Goal: Task Accomplishment & Management: Use online tool/utility

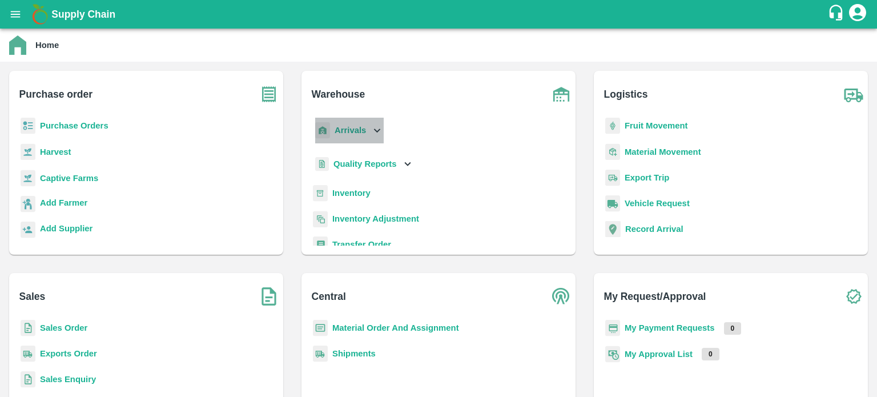
click at [369, 133] on div "Arrivals" at bounding box center [348, 131] width 71 height 26
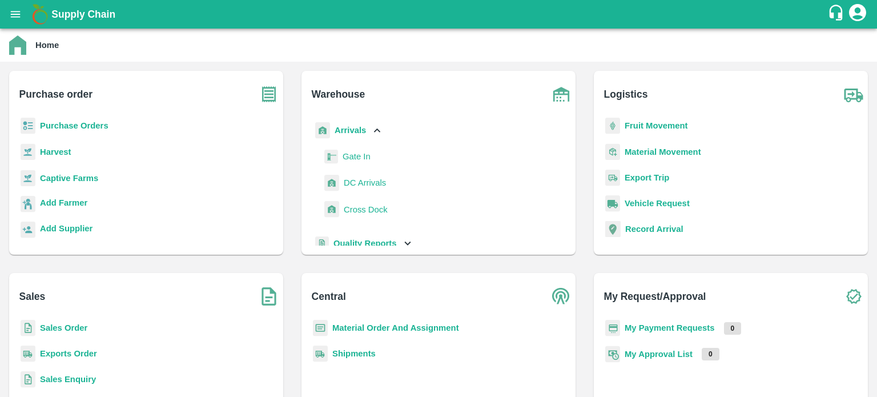
click at [360, 187] on span "DC Arrivals" at bounding box center [365, 183] width 42 height 13
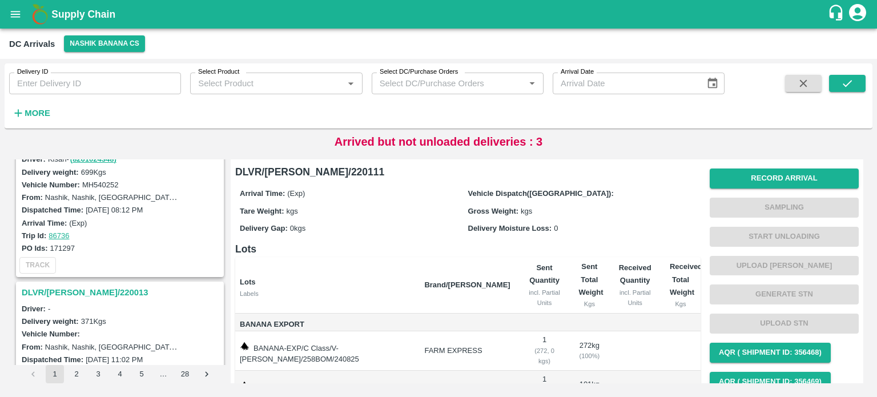
scroll to position [752, 0]
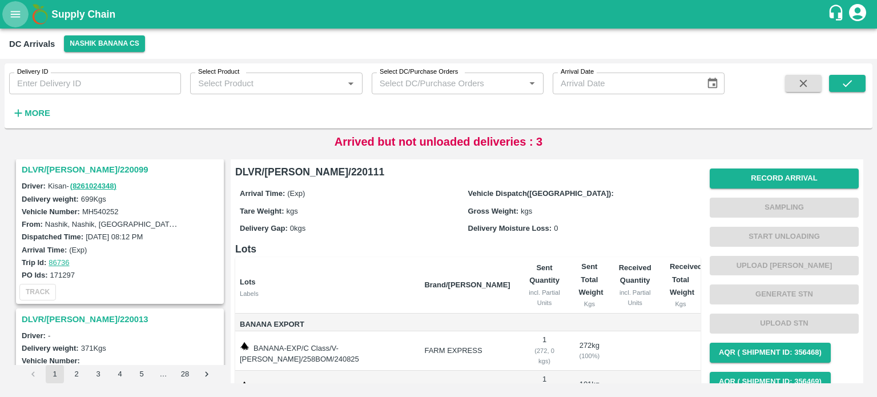
click at [18, 14] on icon "open drawer" at bounding box center [16, 14] width 10 height 6
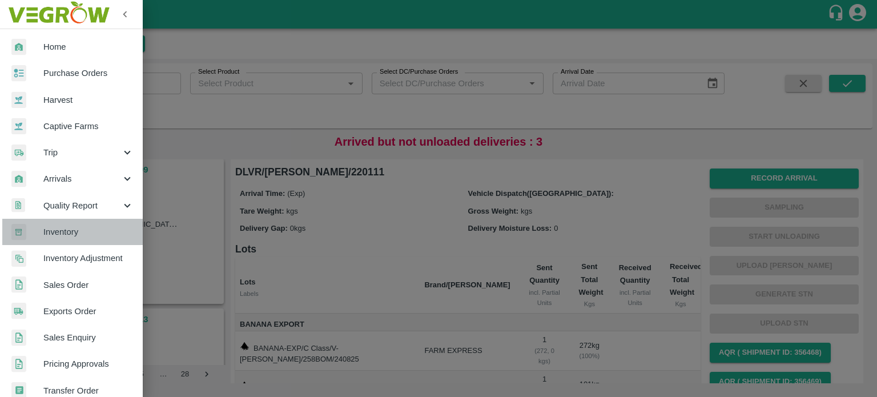
click at [90, 231] on span "Inventory" at bounding box center [88, 232] width 90 height 13
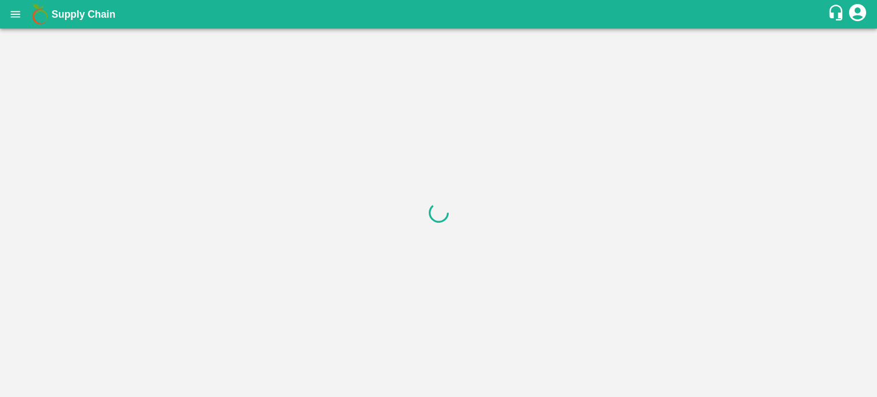
click at [110, 46] on div at bounding box center [438, 213] width 877 height 368
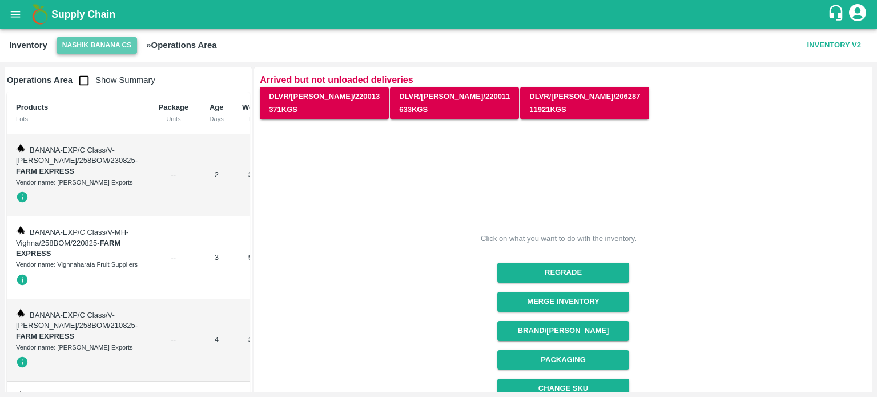
click at [91, 50] on button "Nashik Banana CS" at bounding box center [97, 45] width 81 height 17
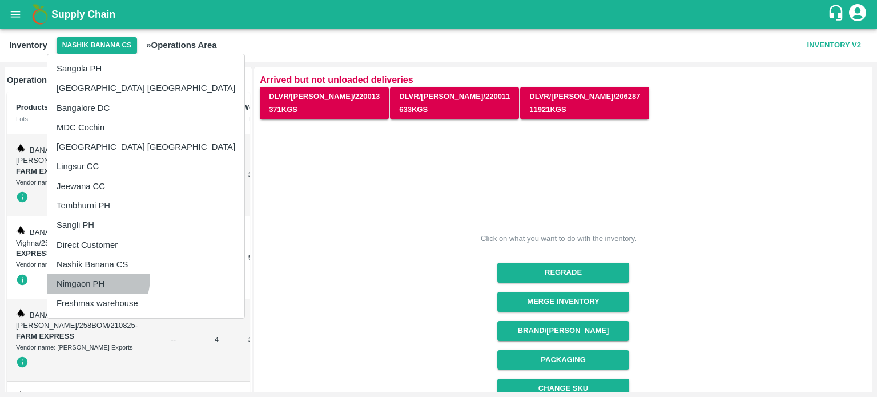
click at [94, 278] on li "Nimgaon PH" at bounding box center [145, 283] width 197 height 19
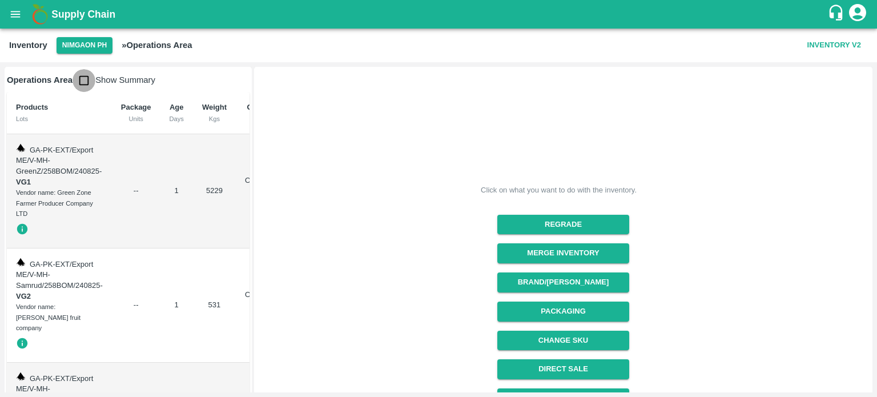
click at [84, 87] on input "checkbox" at bounding box center [84, 80] width 23 height 23
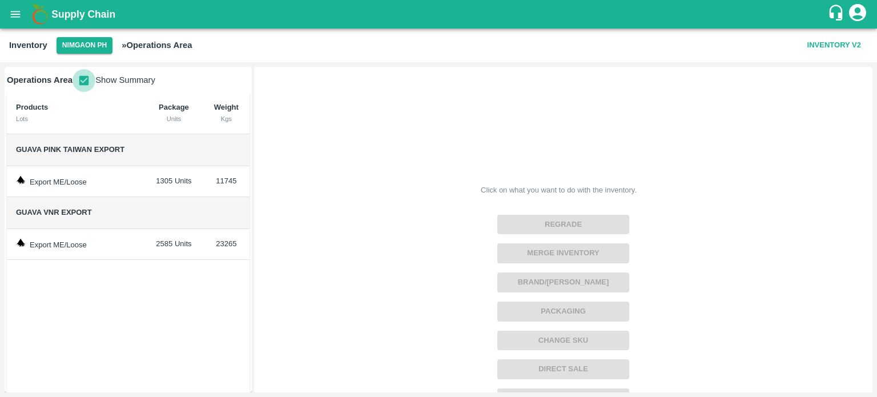
click at [82, 83] on input "checkbox" at bounding box center [84, 80] width 23 height 23
checkbox input "false"
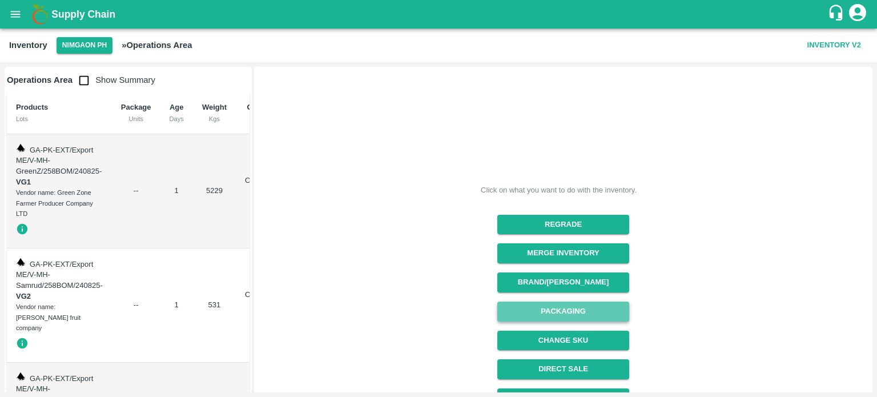
click at [555, 309] on button "Packaging" at bounding box center [564, 312] width 132 height 20
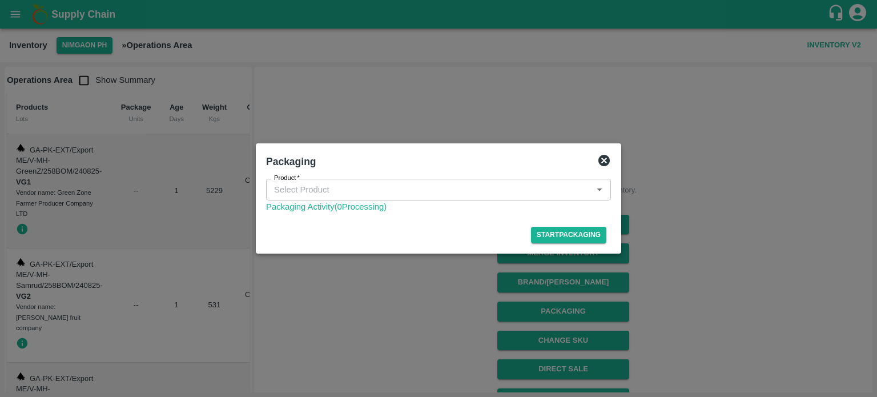
click at [420, 189] on input "Product   *" at bounding box center [429, 189] width 319 height 15
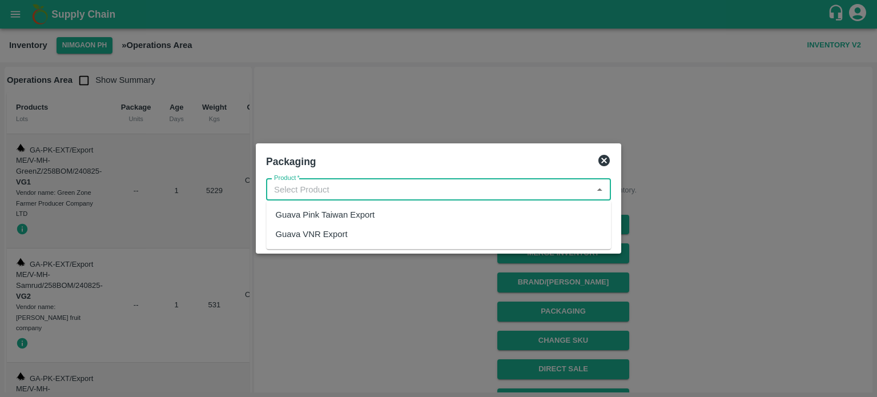
click at [373, 212] on div "Guava Pink Taiwan Export" at bounding box center [324, 215] width 99 height 13
type input "Guava Pink Taiwan Export"
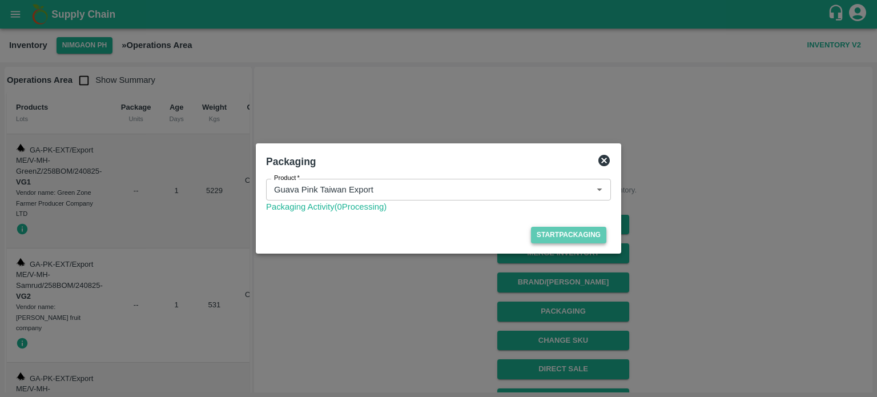
click at [552, 239] on button "Start Packaging" at bounding box center [568, 235] width 75 height 17
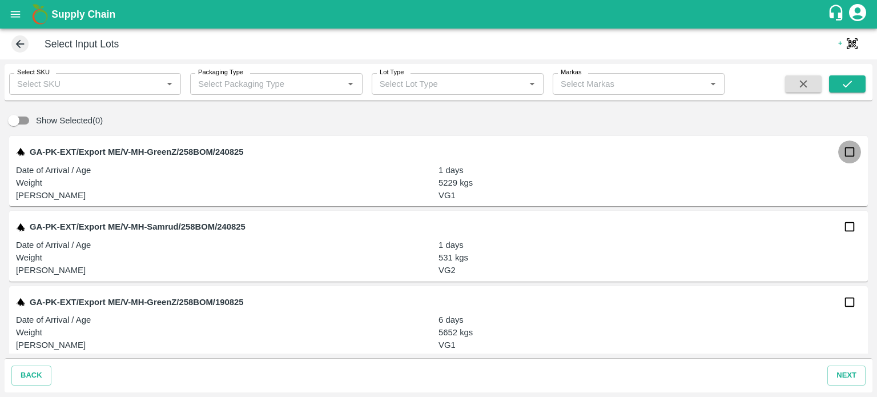
click at [848, 154] on input "checkbox" at bounding box center [850, 152] width 23 height 23
checkbox input "true"
click at [847, 235] on input "checkbox" at bounding box center [850, 226] width 23 height 23
checkbox input "true"
click at [849, 296] on input "checkbox" at bounding box center [850, 302] width 23 height 23
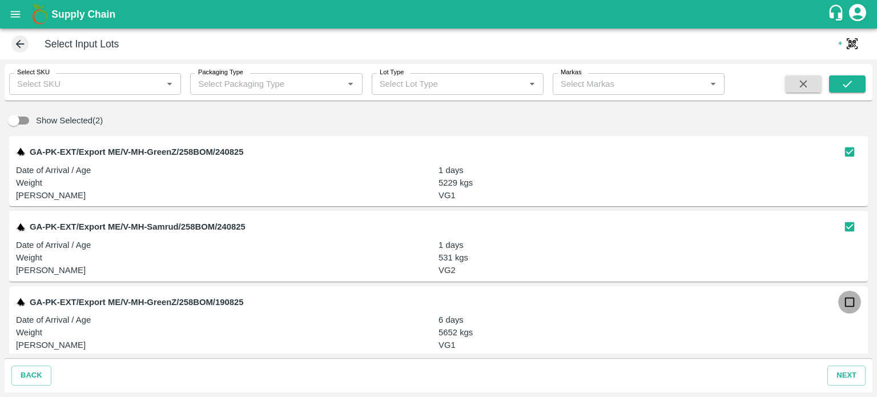
checkbox input "true"
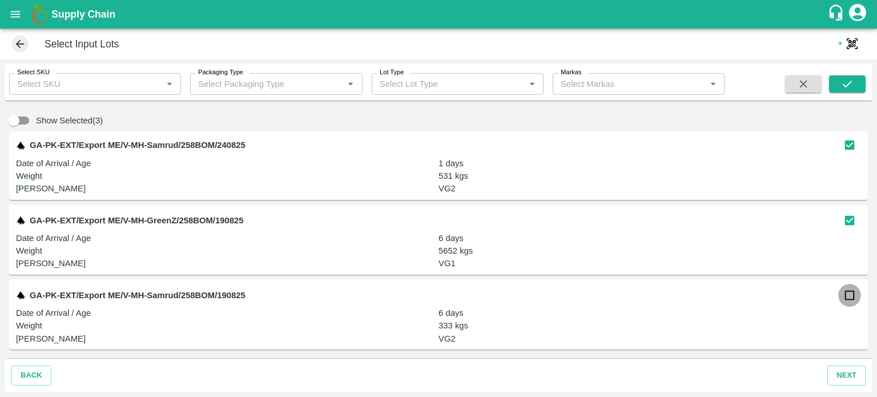
click at [858, 293] on input "checkbox" at bounding box center [850, 295] width 23 height 23
checkbox input "true"
click at [842, 374] on button "next" at bounding box center [847, 376] width 38 height 20
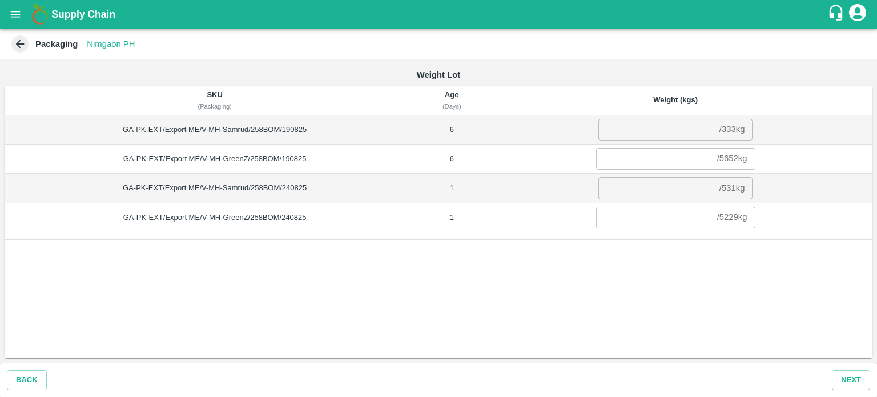
click at [627, 136] on input "number" at bounding box center [657, 130] width 117 height 22
type input "333"
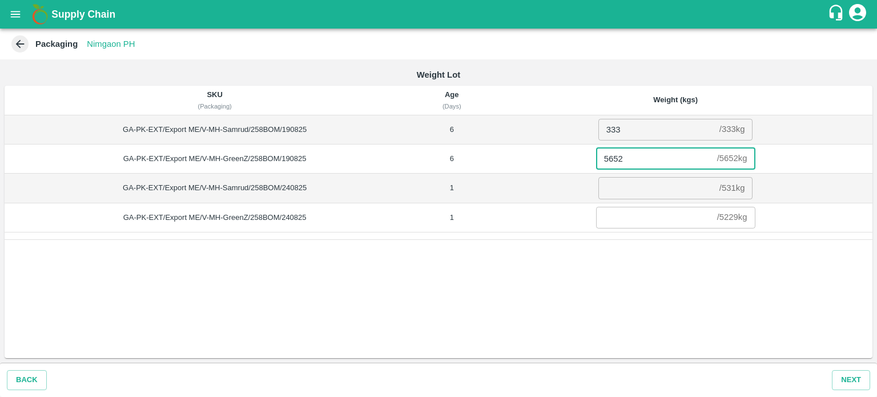
type input "5652"
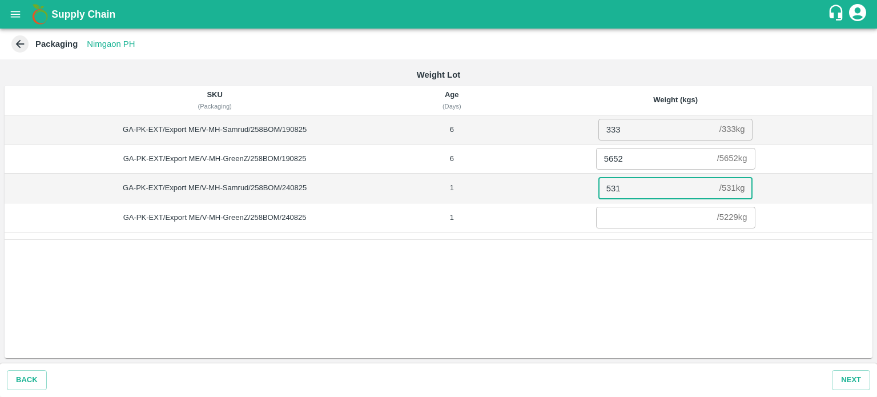
type input "531"
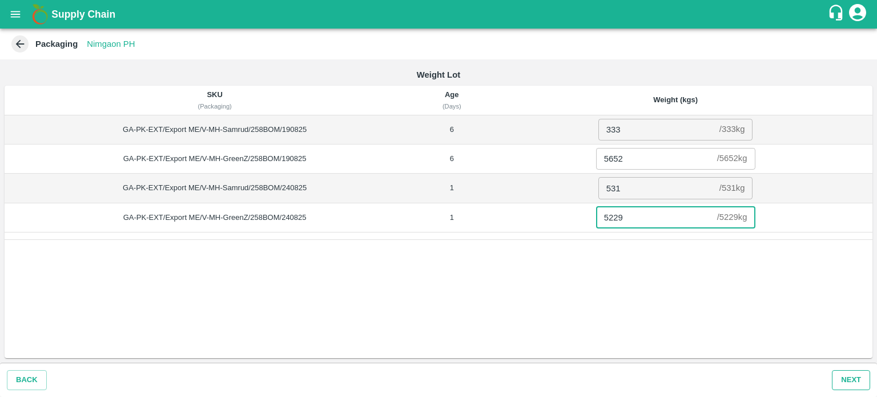
type input "5229"
click at [854, 386] on button "Next" at bounding box center [851, 380] width 38 height 20
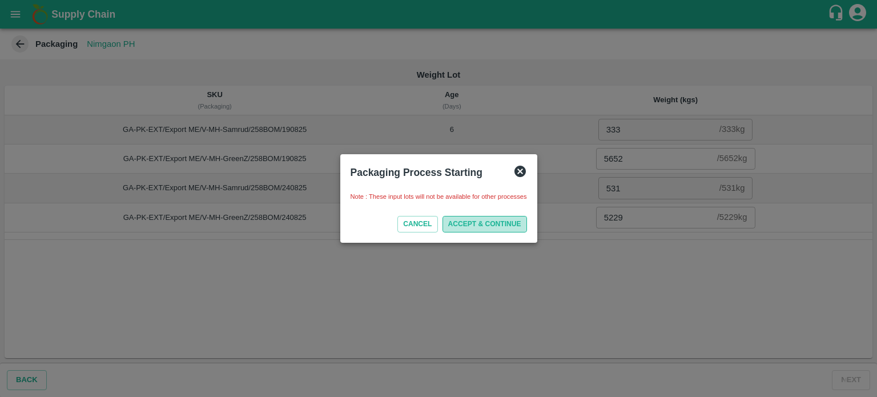
click at [479, 222] on button "ACCEPT & CONTINUE" at bounding box center [485, 224] width 85 height 17
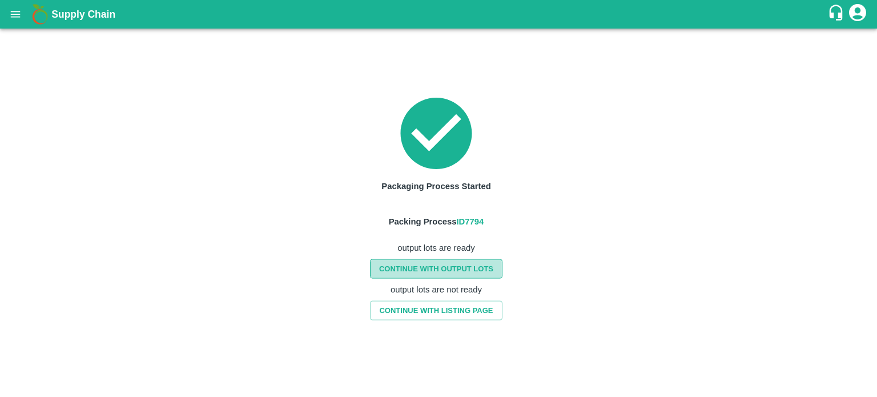
click at [441, 275] on link "CONTINUE WITH OUTPUT LOTS" at bounding box center [436, 269] width 133 height 20
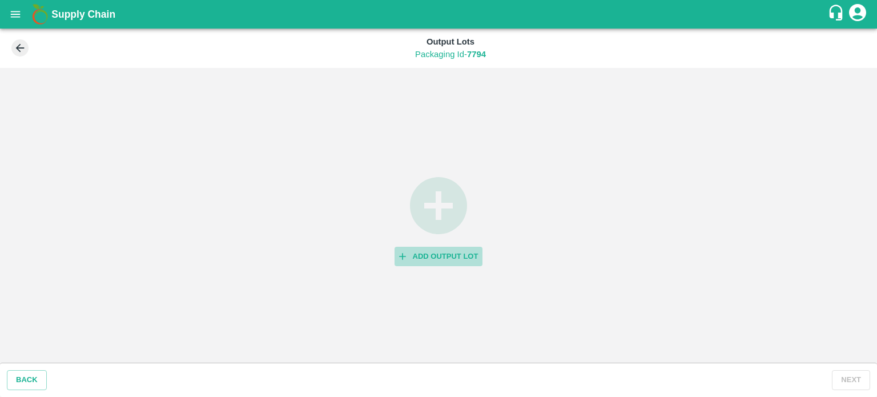
click at [428, 258] on button "Add Output Lot" at bounding box center [439, 257] width 89 height 20
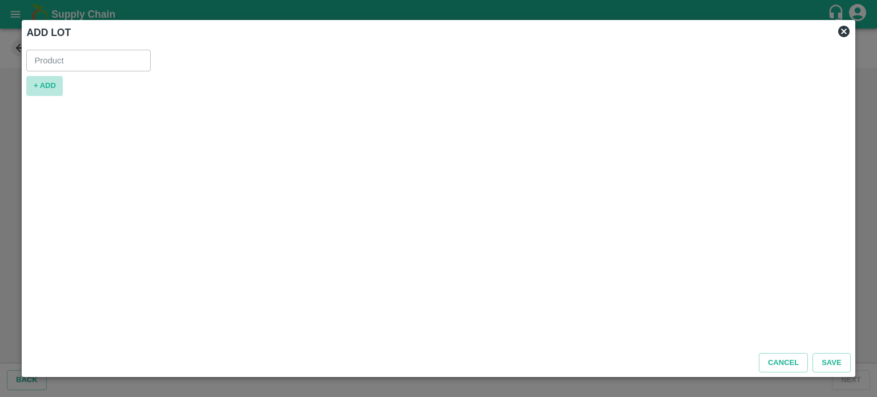
click at [45, 89] on button "+ ADD" at bounding box center [44, 86] width 37 height 20
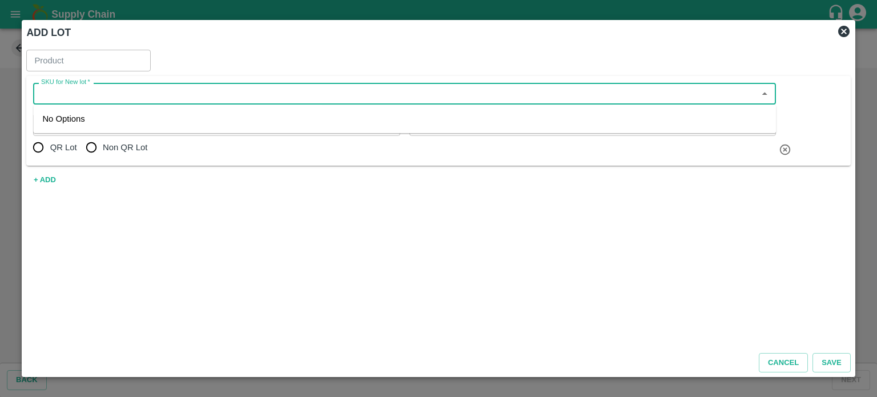
click at [111, 94] on input "SKU for New lot   *" at bounding box center [395, 93] width 717 height 15
type input "Guava Pink Taiwan Export"
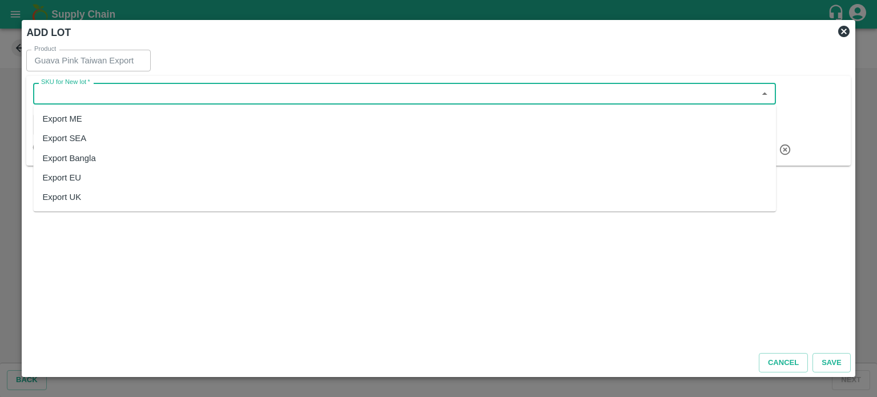
click at [102, 121] on div "Export ME" at bounding box center [404, 118] width 743 height 19
type input "Export ME"
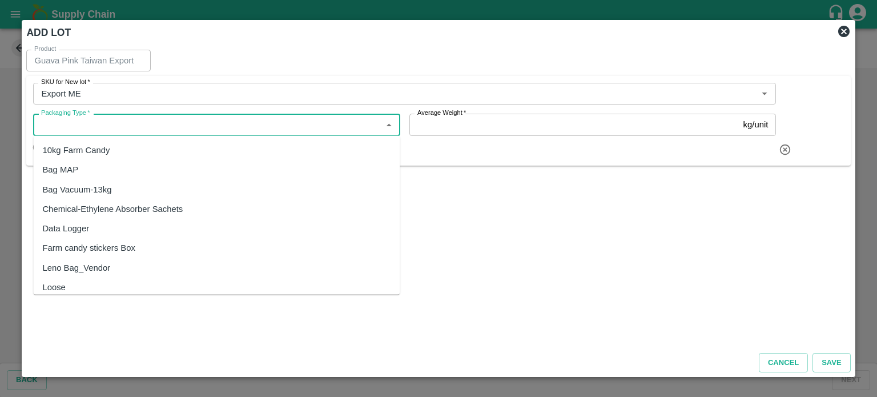
click at [135, 125] on input "Packaging Type   *" at bounding box center [207, 124] width 341 height 15
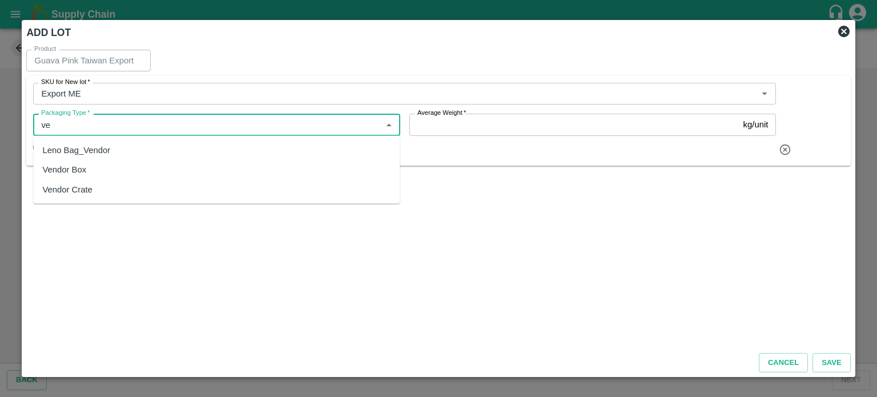
click at [118, 173] on div "Vendor Box" at bounding box center [216, 169] width 367 height 19
type input "Vendor Box"
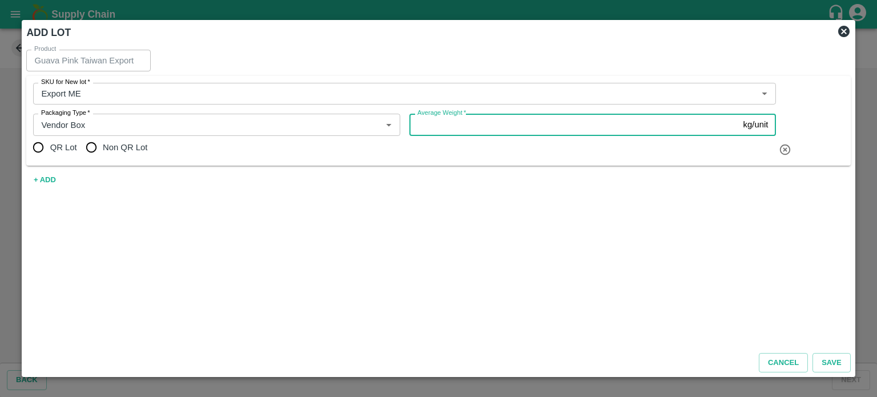
click at [439, 131] on input "Average Weight   *" at bounding box center [575, 125] width 330 height 22
type input "9"
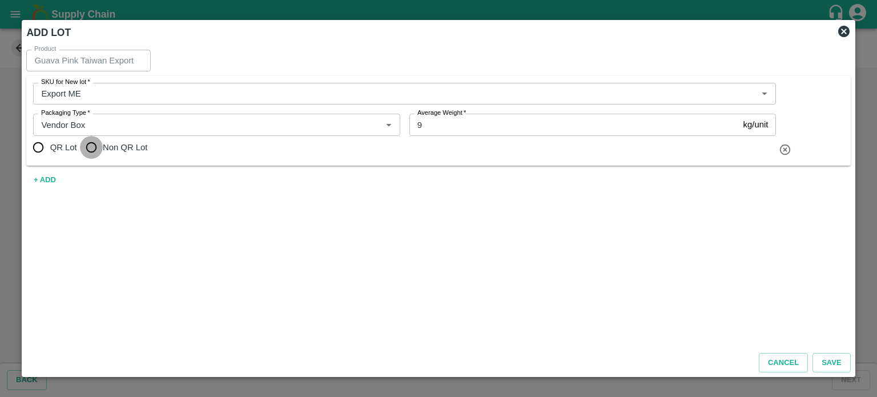
click at [89, 147] on input "Non QR Lot" at bounding box center [91, 147] width 23 height 23
radio input "true"
click at [834, 364] on button "Save" at bounding box center [832, 363] width 38 height 20
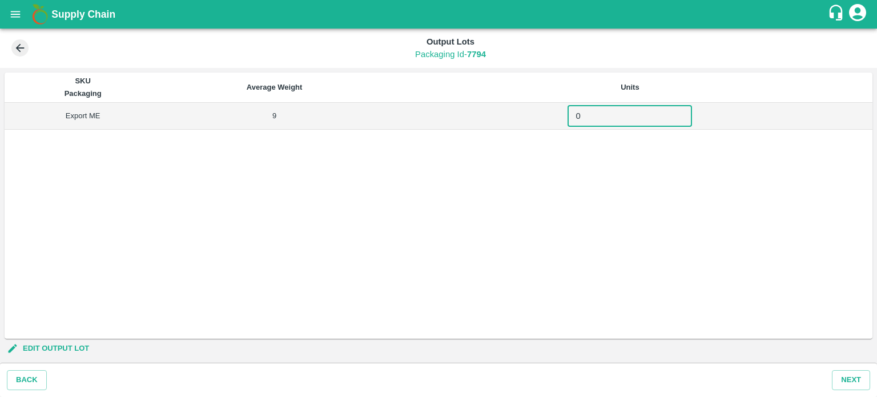
click at [616, 114] on input "0" at bounding box center [630, 116] width 125 height 22
type input "1305"
click at [853, 382] on button "Next" at bounding box center [851, 380] width 38 height 20
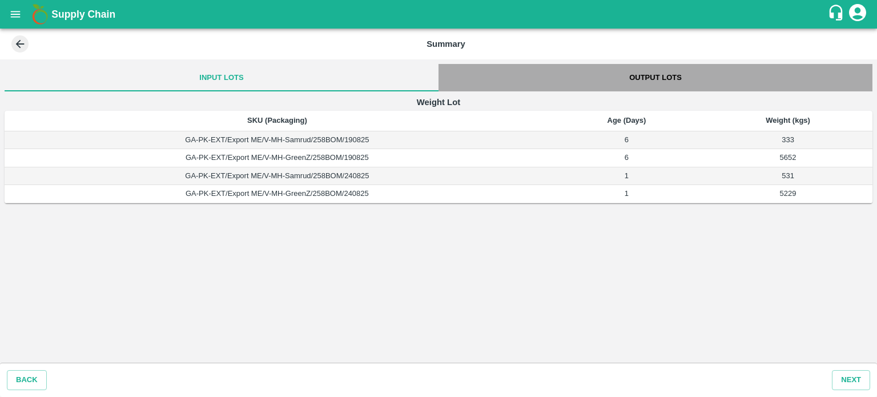
click at [656, 73] on button "Output Lots" at bounding box center [656, 77] width 434 height 27
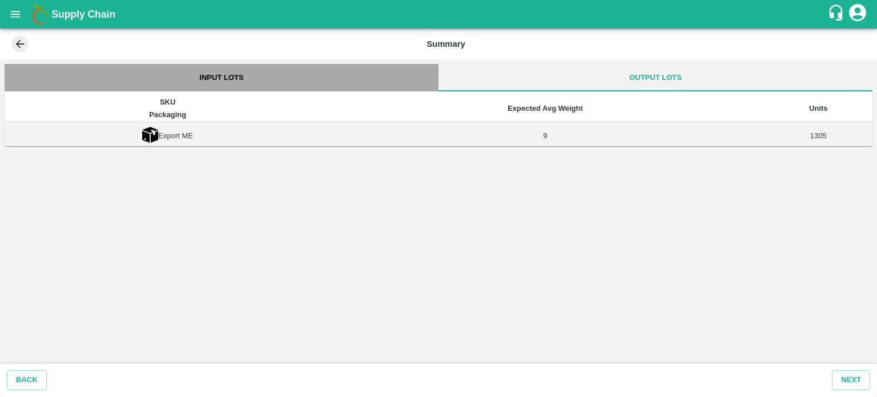
click at [249, 86] on button "Input Lots" at bounding box center [222, 77] width 434 height 27
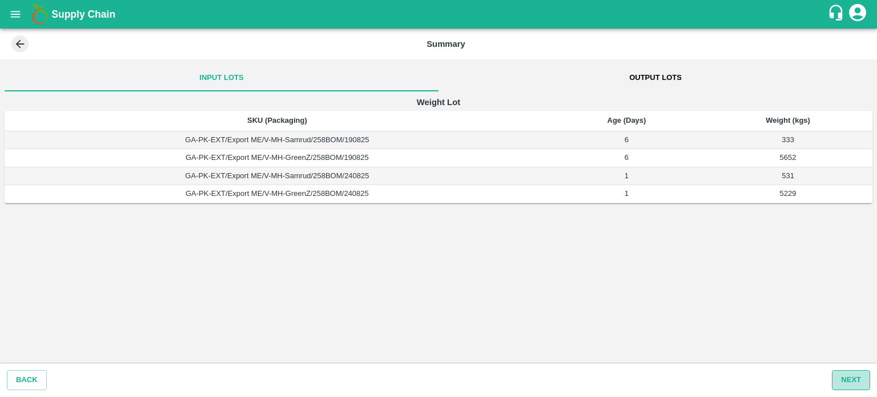
click at [852, 374] on button "Next" at bounding box center [851, 380] width 38 height 20
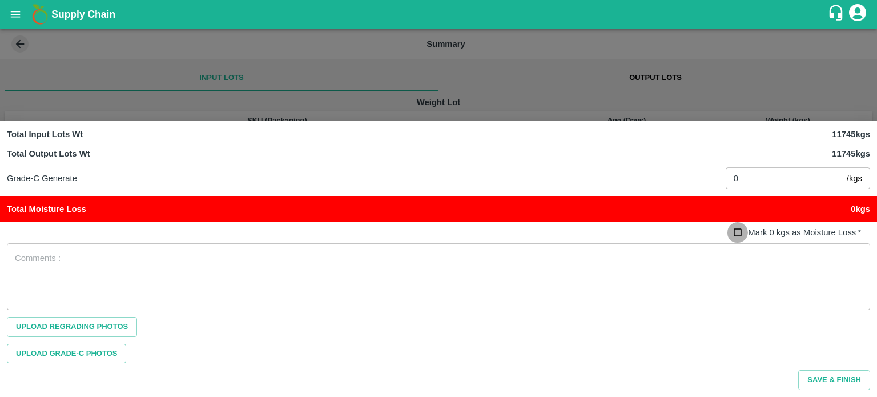
click at [733, 230] on input "Mark 0 kgs as Moisture Loss   *" at bounding box center [738, 232] width 21 height 21
checkbox input "true"
click at [834, 378] on button "Save & Finish" at bounding box center [835, 380] width 72 height 20
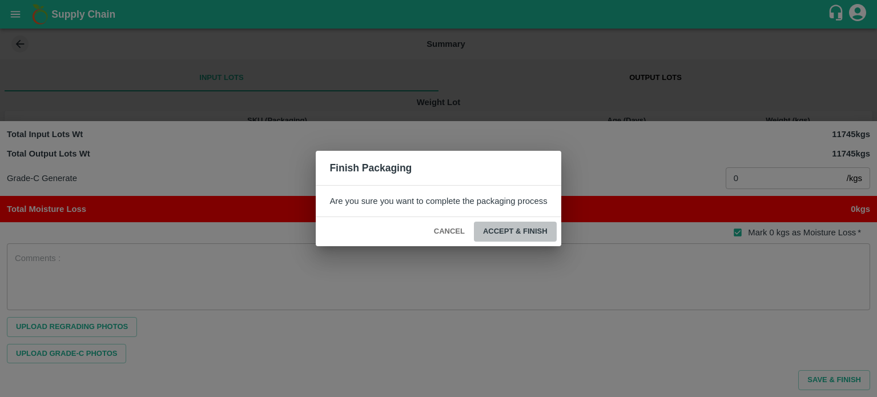
click at [519, 230] on button "ACCEPT & FINISH" at bounding box center [515, 232] width 83 height 20
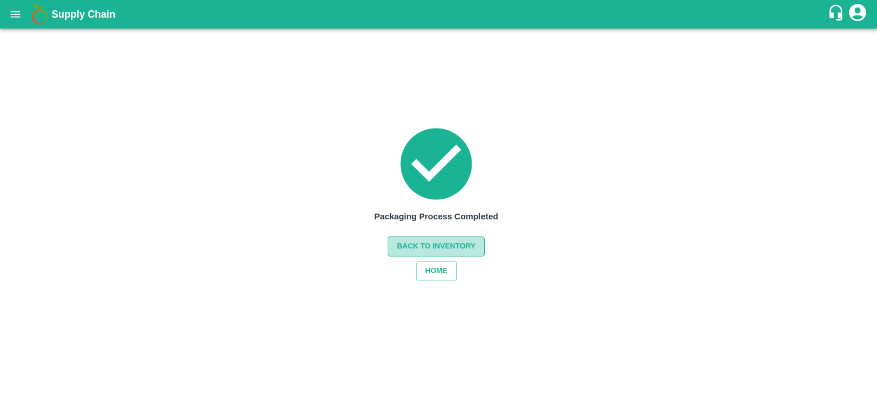
click at [422, 251] on button "Back to Inventory" at bounding box center [436, 247] width 97 height 20
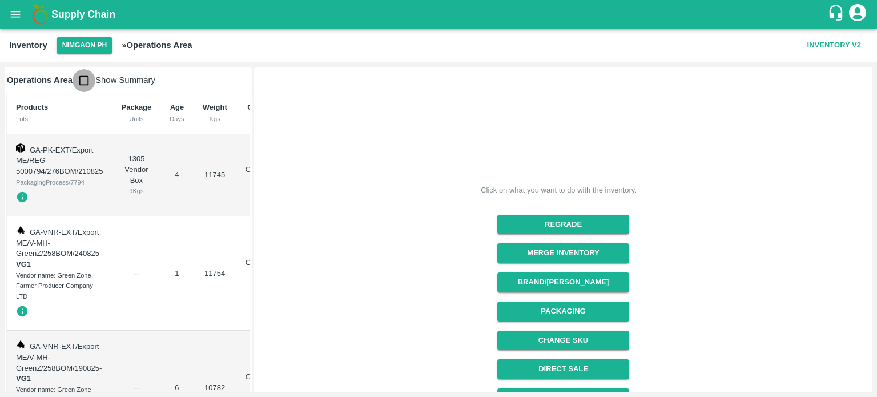
click at [75, 84] on input "checkbox" at bounding box center [84, 80] width 23 height 23
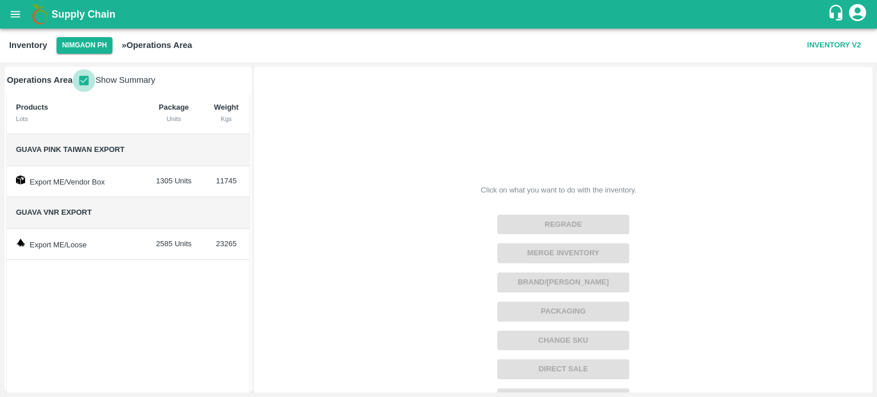
click at [75, 84] on input "checkbox" at bounding box center [84, 80] width 23 height 23
checkbox input "false"
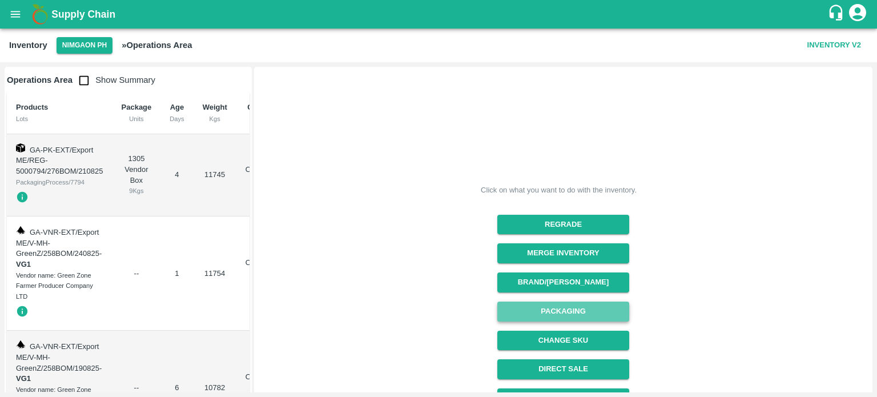
click at [562, 311] on button "Packaging" at bounding box center [564, 312] width 132 height 20
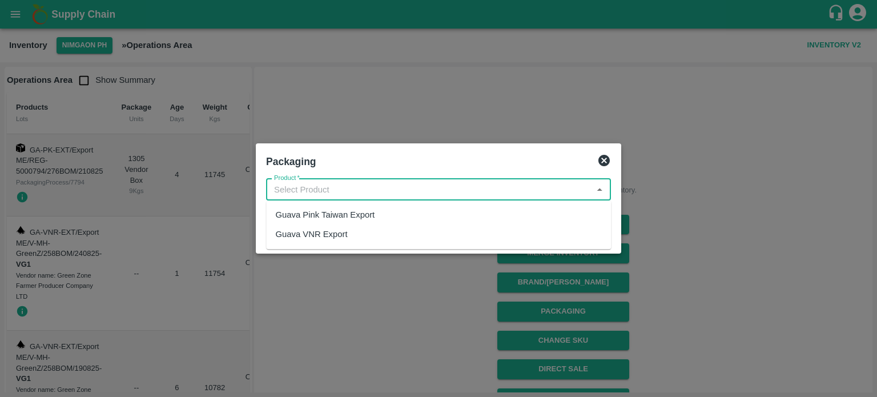
click at [360, 189] on input "Product   *" at bounding box center [429, 189] width 319 height 15
click at [356, 232] on div "Guava VNR Export" at bounding box center [438, 234] width 345 height 19
type input "Guava VNR Export"
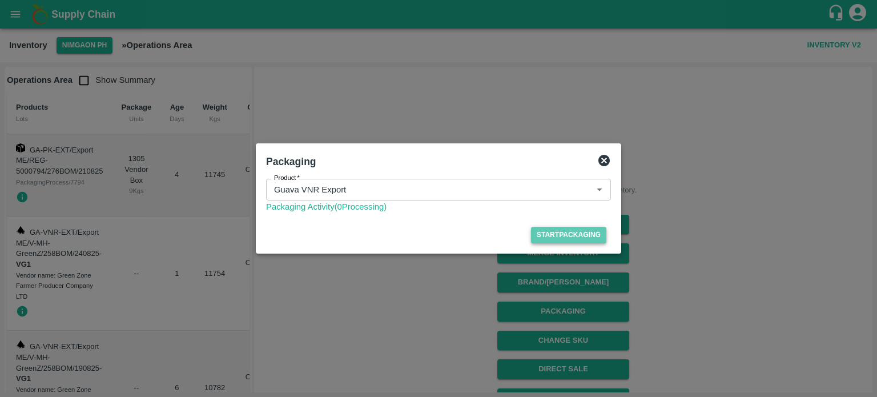
click at [563, 233] on button "Start Packaging" at bounding box center [568, 235] width 75 height 17
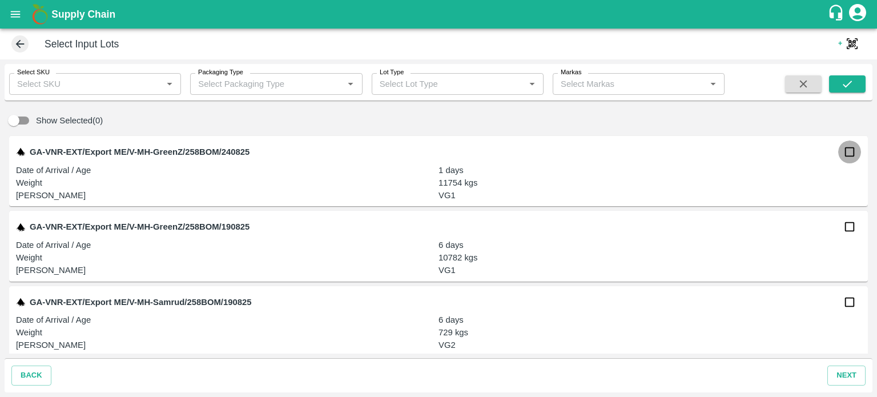
click at [843, 151] on input "checkbox" at bounding box center [850, 152] width 23 height 23
checkbox input "true"
click at [848, 238] on input "checkbox" at bounding box center [850, 226] width 23 height 23
checkbox input "true"
click at [852, 301] on input "checkbox" at bounding box center [850, 302] width 23 height 23
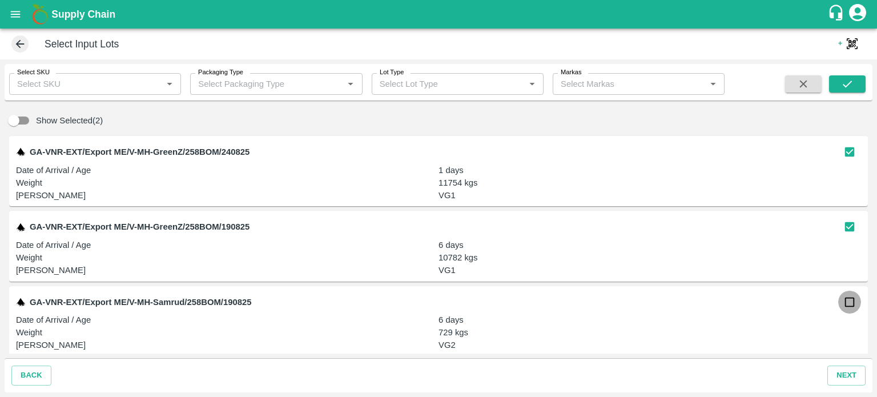
checkbox input "true"
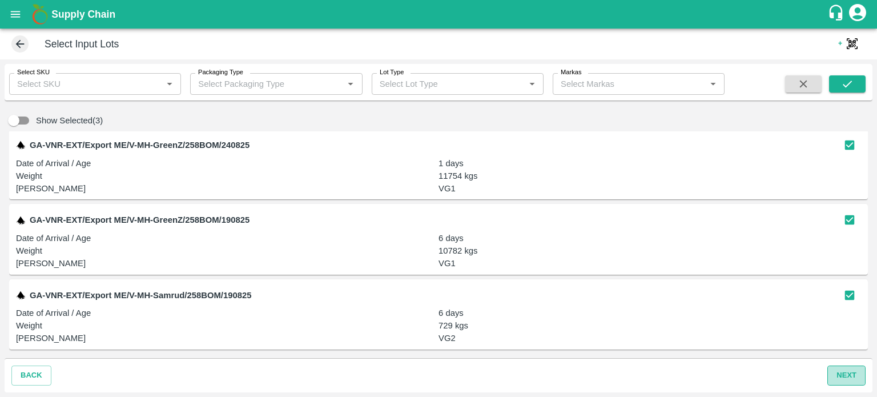
click at [844, 370] on button "next" at bounding box center [847, 376] width 38 height 20
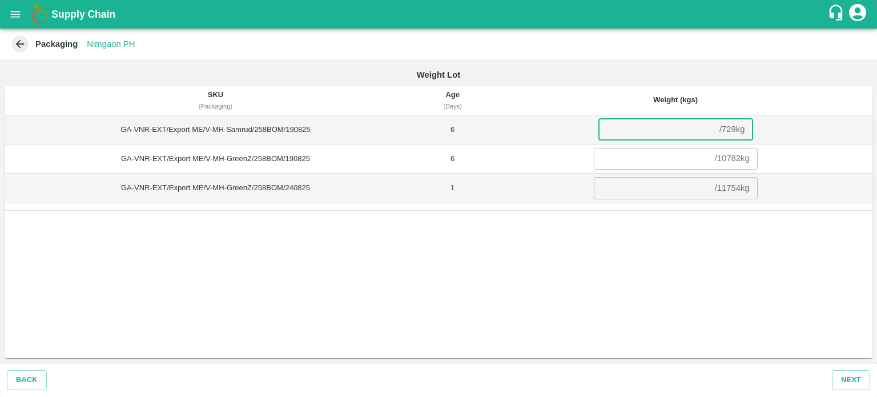
click at [651, 130] on input "number" at bounding box center [657, 130] width 117 height 22
type input "729"
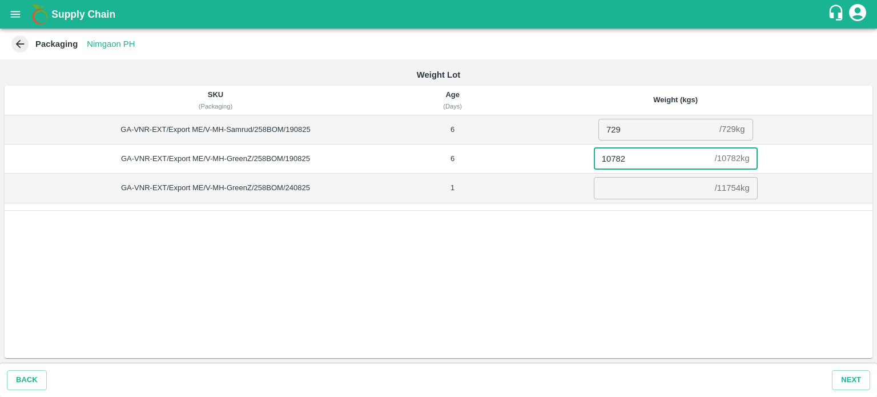
type input "10782"
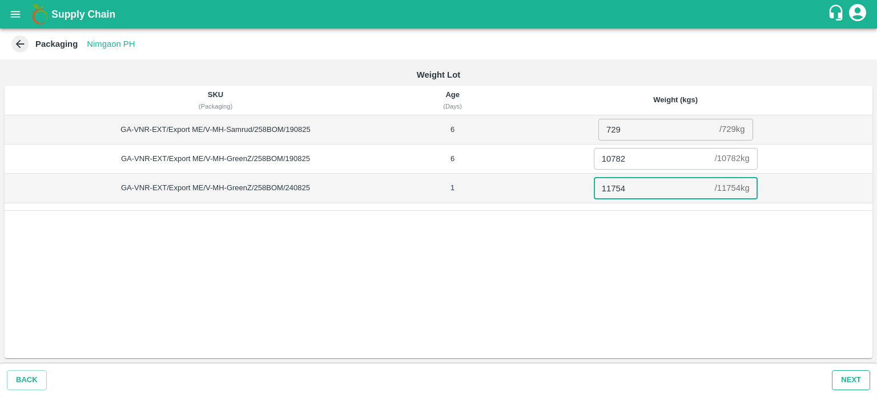
type input "11754"
click at [851, 378] on button "Next" at bounding box center [851, 380] width 38 height 20
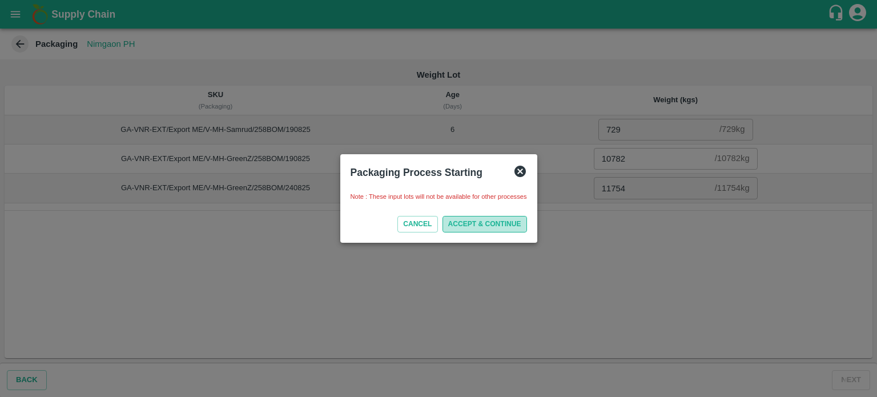
click at [481, 227] on button "ACCEPT & CONTINUE" at bounding box center [485, 224] width 85 height 17
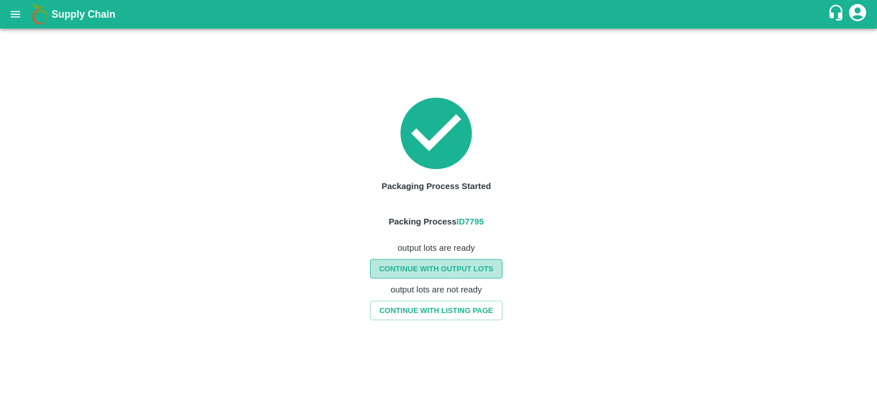
click at [442, 276] on link "CONTINUE WITH OUTPUT LOTS" at bounding box center [436, 269] width 133 height 20
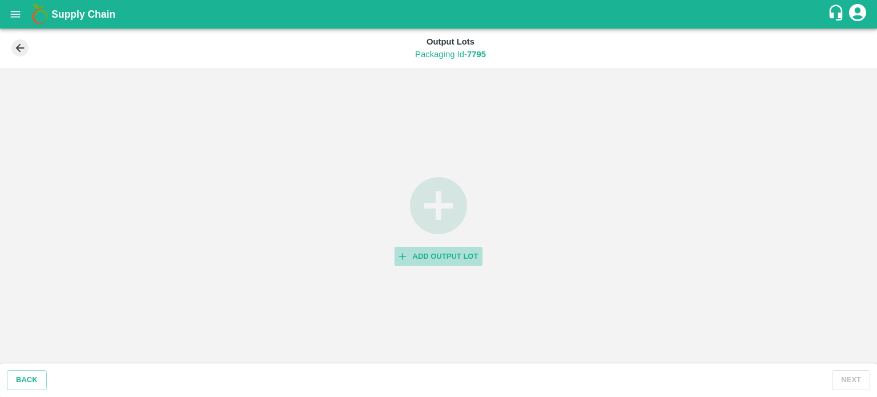
click at [434, 263] on button "Add Output Lot" at bounding box center [439, 257] width 89 height 20
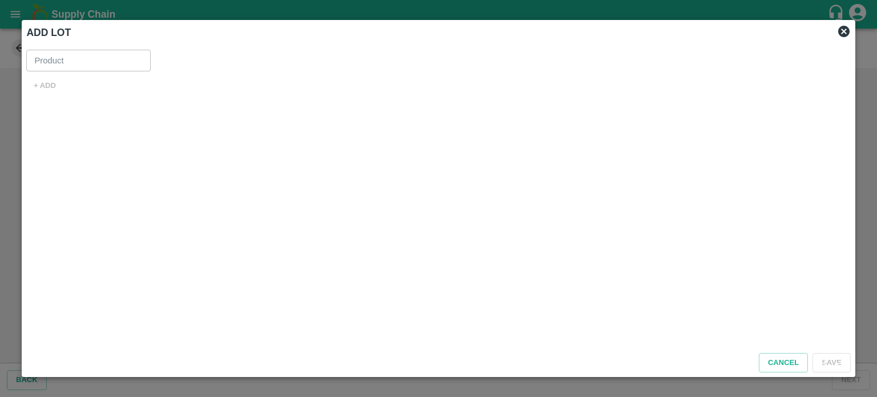
type input "Guava VNR Export"
click at [30, 79] on button "+ ADD" at bounding box center [44, 86] width 37 height 20
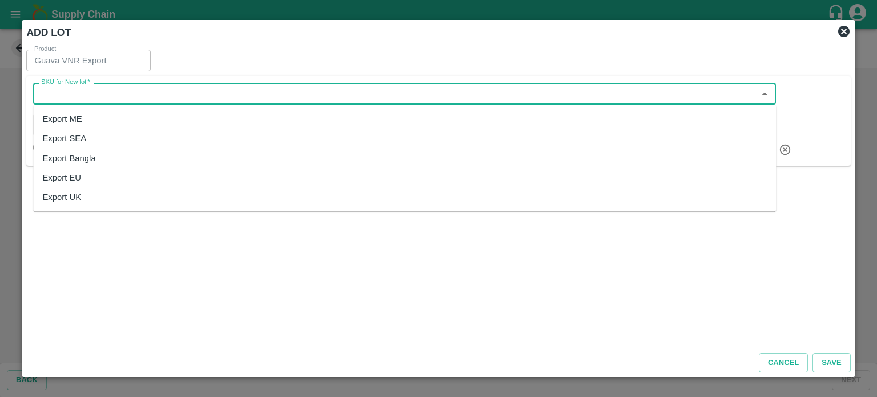
click at [142, 95] on input "SKU for New lot   *" at bounding box center [395, 93] width 717 height 15
click at [139, 118] on div "Export ME" at bounding box center [404, 118] width 743 height 19
type input "Export ME"
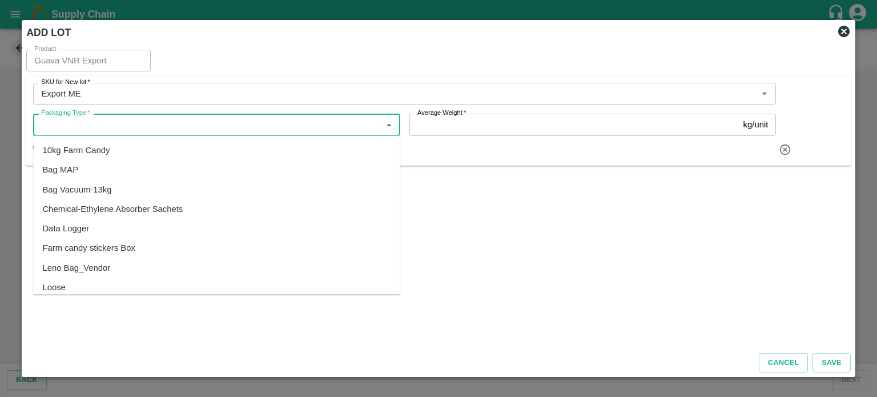
click at [141, 124] on input "Packaging Type   *" at bounding box center [207, 124] width 341 height 15
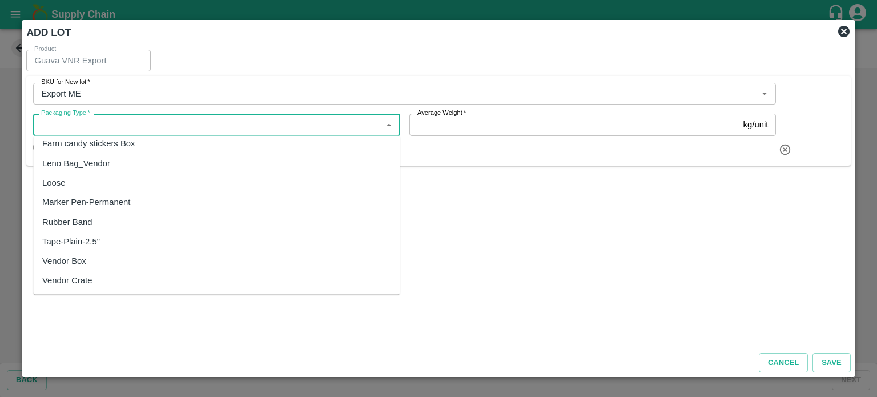
scroll to position [104, 0]
click at [91, 261] on div "Vendor Box" at bounding box center [216, 261] width 367 height 19
type input "Vendor Box"
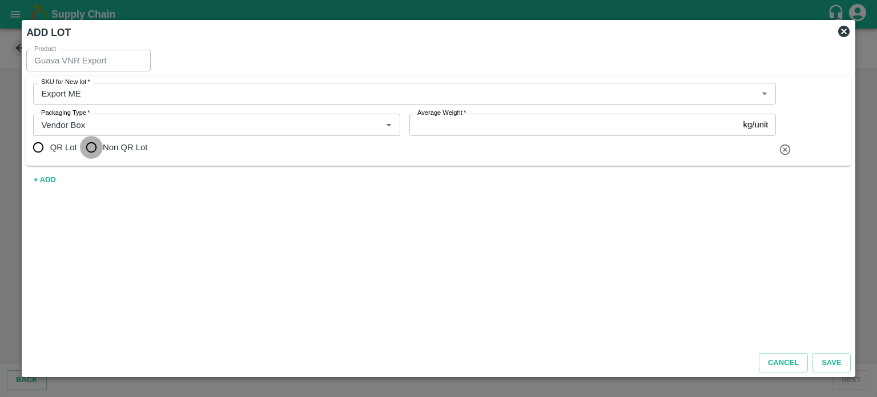
click at [87, 145] on input "Non QR Lot" at bounding box center [91, 147] width 23 height 23
radio input "true"
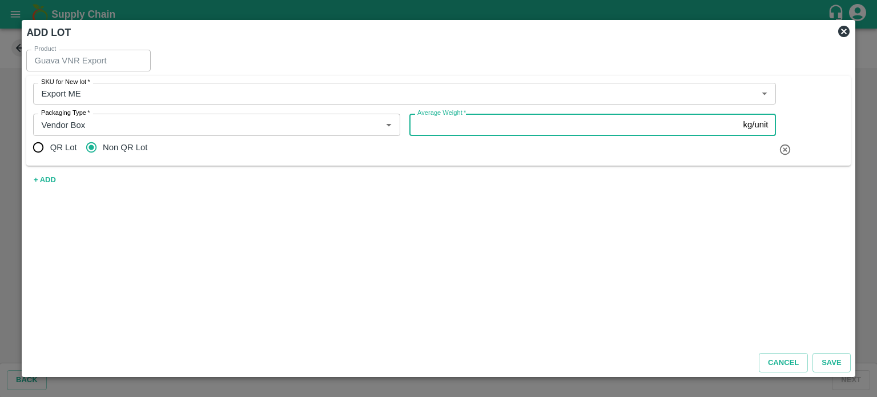
click at [478, 130] on input "Average Weight   *" at bounding box center [575, 125] width 330 height 22
type input "9"
click at [833, 368] on button "Save" at bounding box center [832, 363] width 38 height 20
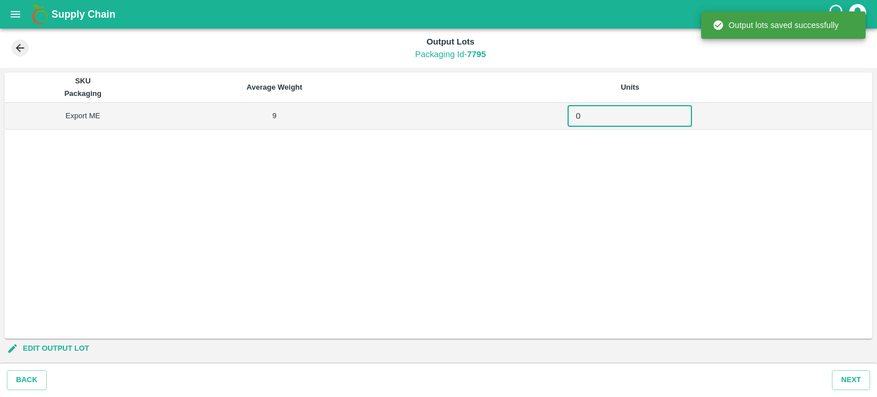
click at [608, 115] on input "0" at bounding box center [630, 116] width 125 height 22
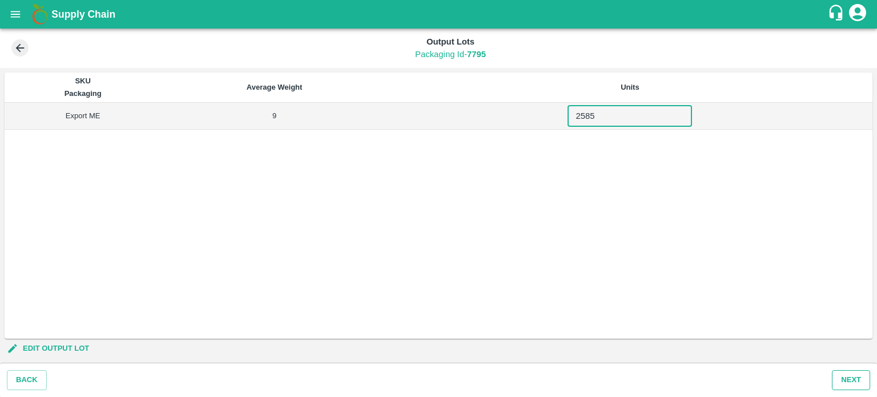
type input "2585"
click at [847, 384] on button "Next" at bounding box center [851, 380] width 38 height 20
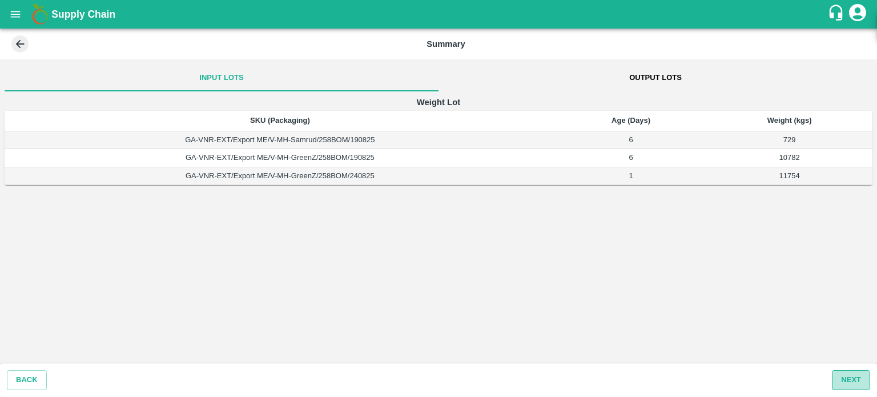
click at [843, 379] on button "Next" at bounding box center [851, 380] width 38 height 20
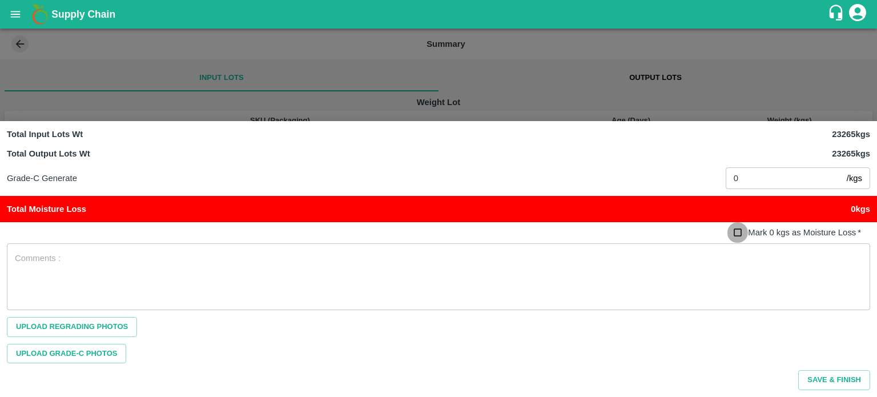
click at [738, 237] on input "Mark 0 kgs as Moisture Loss   *" at bounding box center [738, 232] width 21 height 21
checkbox input "true"
click at [836, 376] on button "Save & Finish" at bounding box center [835, 380] width 72 height 20
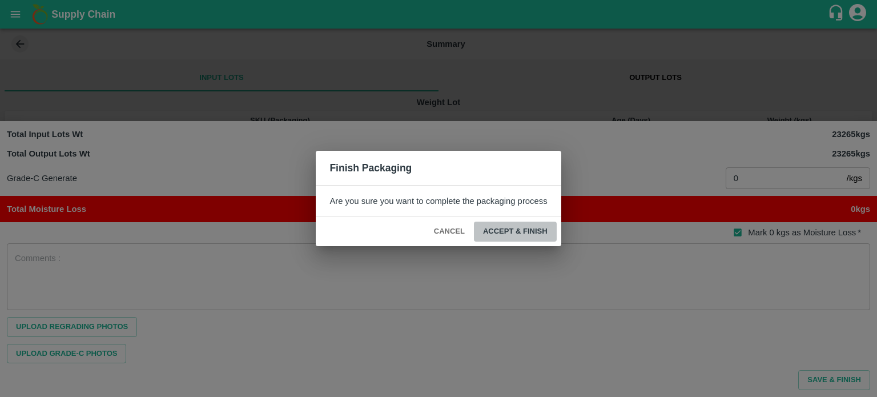
click at [512, 226] on button "ACCEPT & FINISH" at bounding box center [515, 232] width 83 height 20
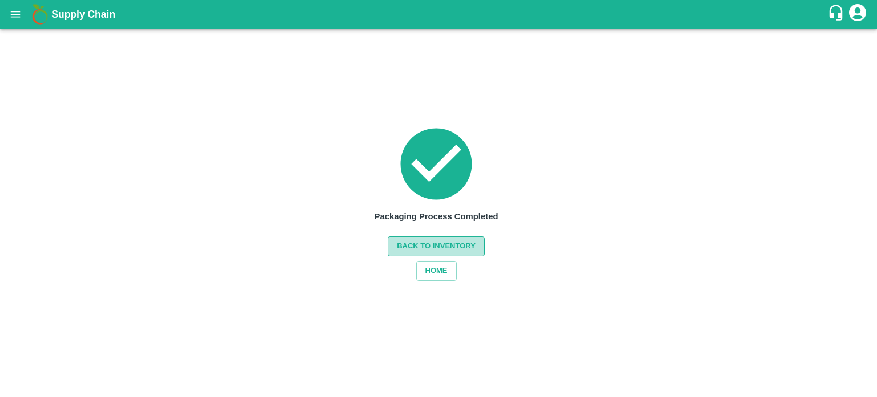
click at [434, 245] on button "Back to Inventory" at bounding box center [436, 247] width 97 height 20
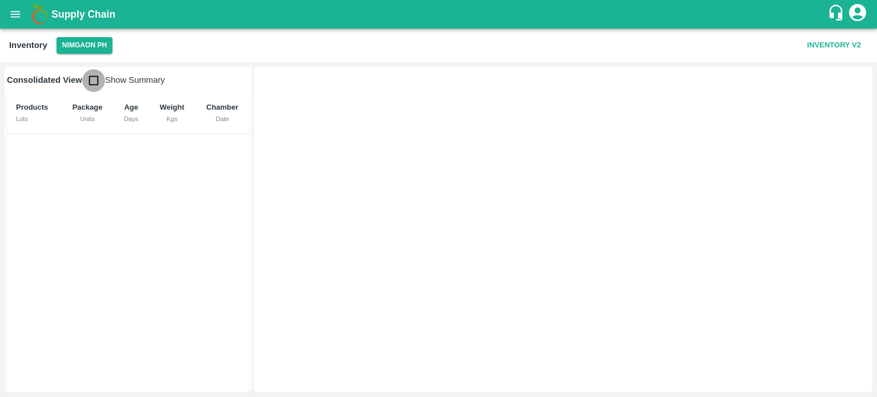
click at [101, 83] on input "checkbox" at bounding box center [93, 80] width 23 height 23
checkbox input "false"
